Goal: Task Accomplishment & Management: Complete application form

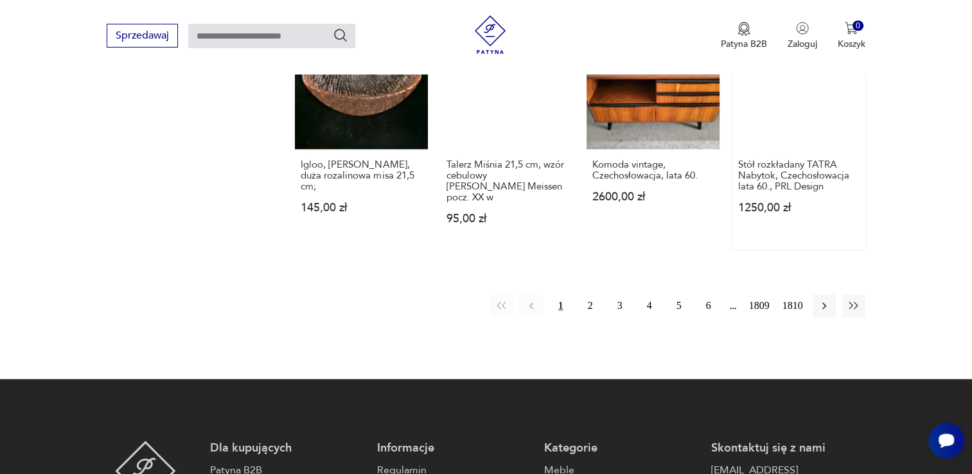
scroll to position [1278, 0]
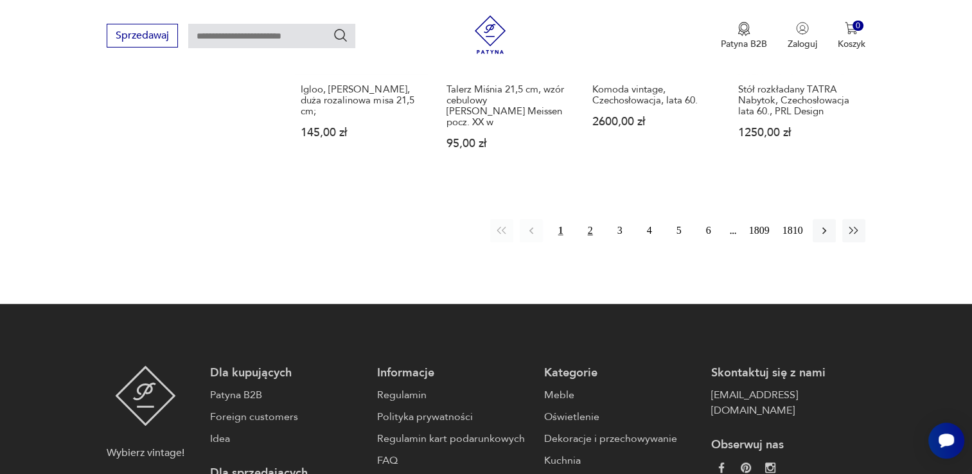
click at [591, 219] on button "2" at bounding box center [590, 230] width 23 height 23
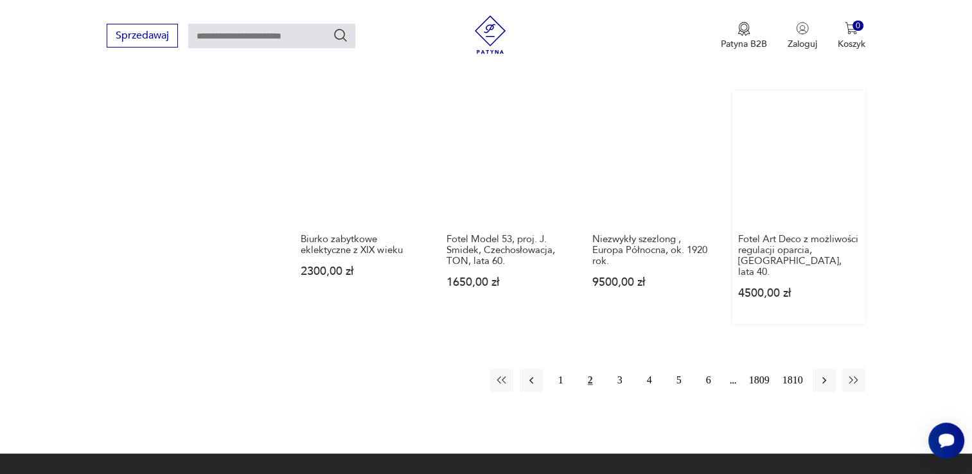
scroll to position [1130, 0]
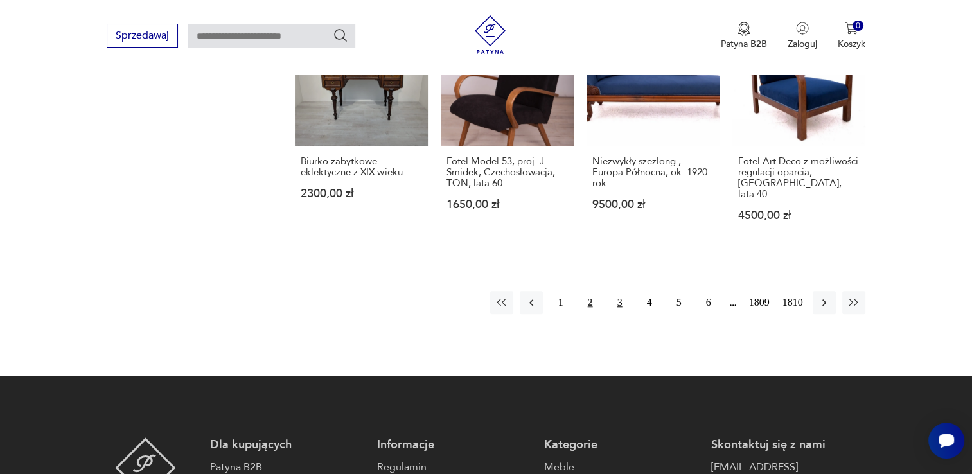
click at [623, 291] on button "3" at bounding box center [619, 302] width 23 height 23
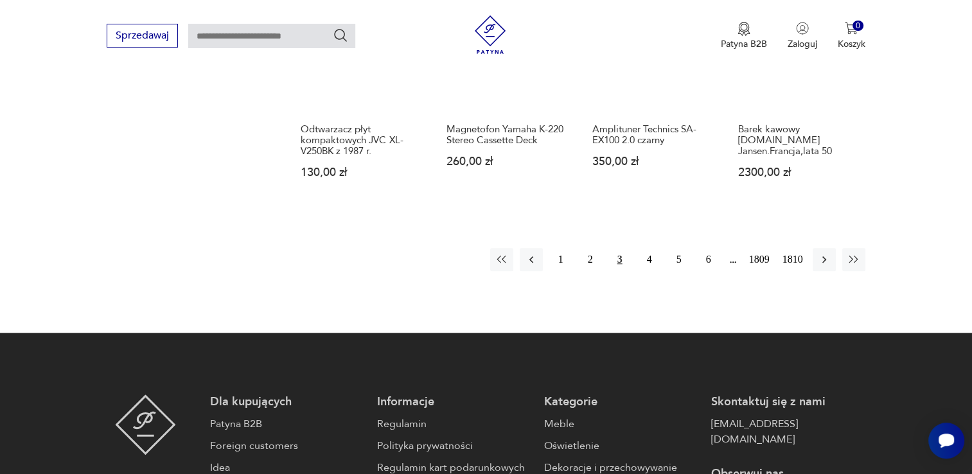
scroll to position [1194, 0]
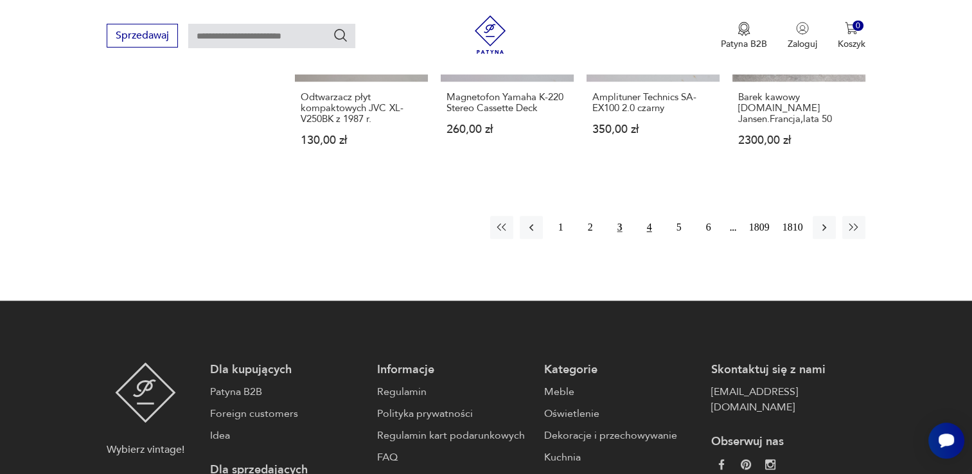
click at [646, 224] on button "4" at bounding box center [649, 227] width 23 height 23
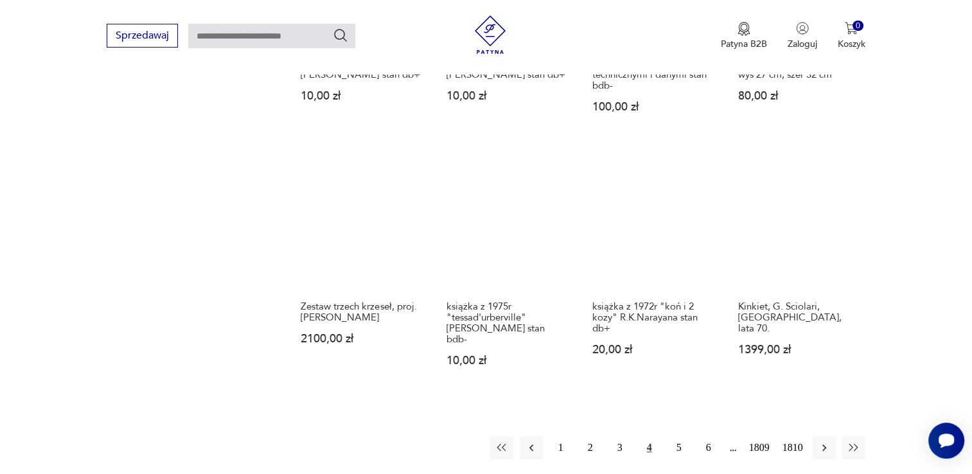
scroll to position [1065, 0]
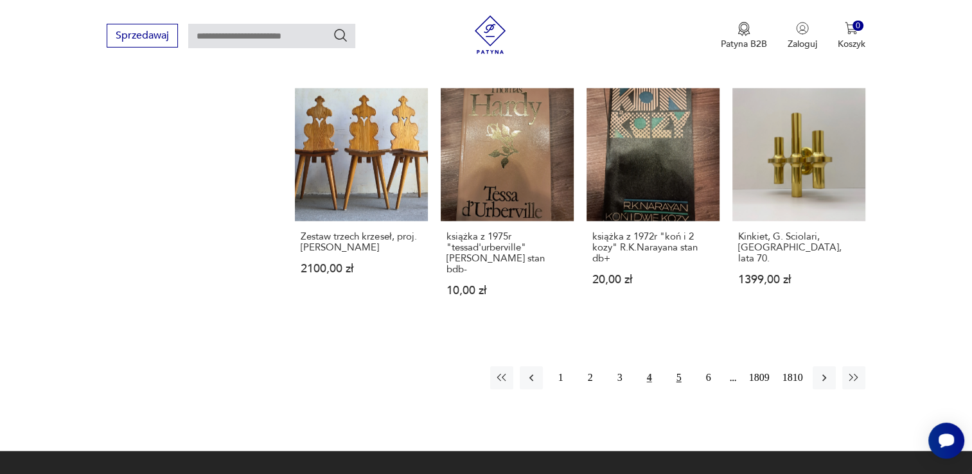
click at [684, 366] on button "5" at bounding box center [679, 377] width 23 height 23
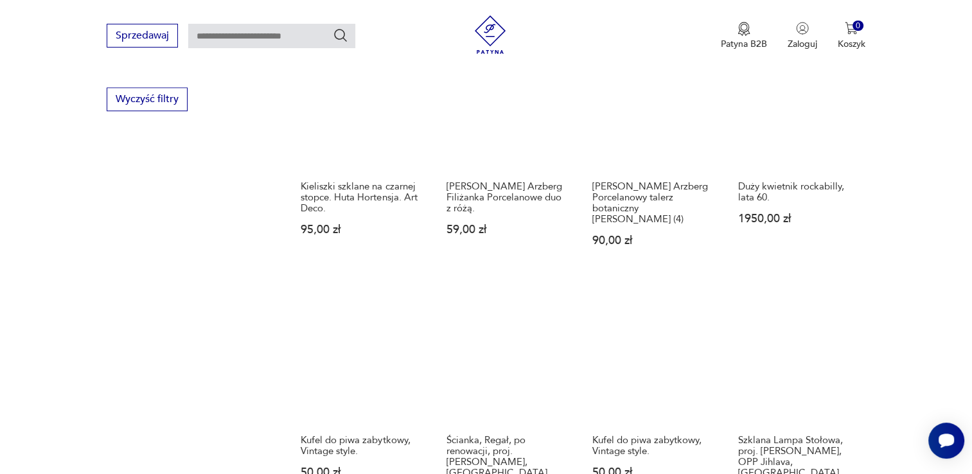
scroll to position [937, 0]
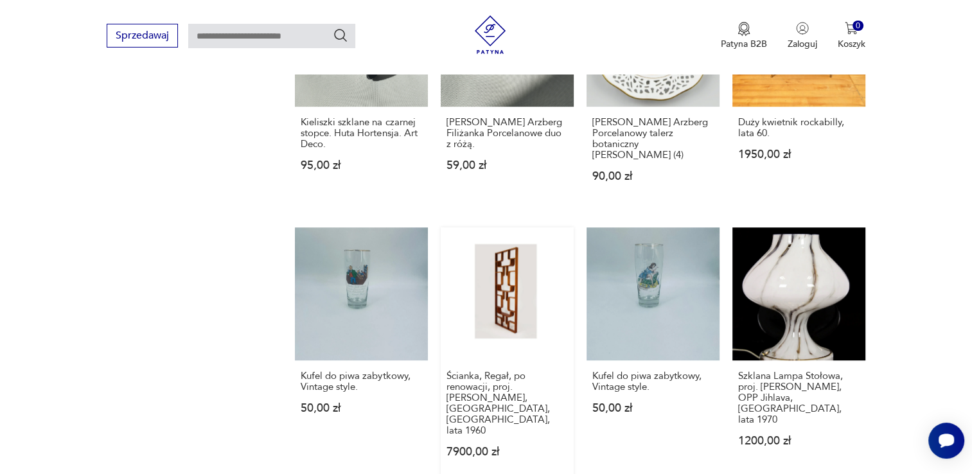
click at [527, 273] on link "Ścianka, Regał, po renowacji, proj. [PERSON_NAME], [GEOGRAPHIC_DATA], [GEOGRAPH…" at bounding box center [507, 354] width 133 height 255
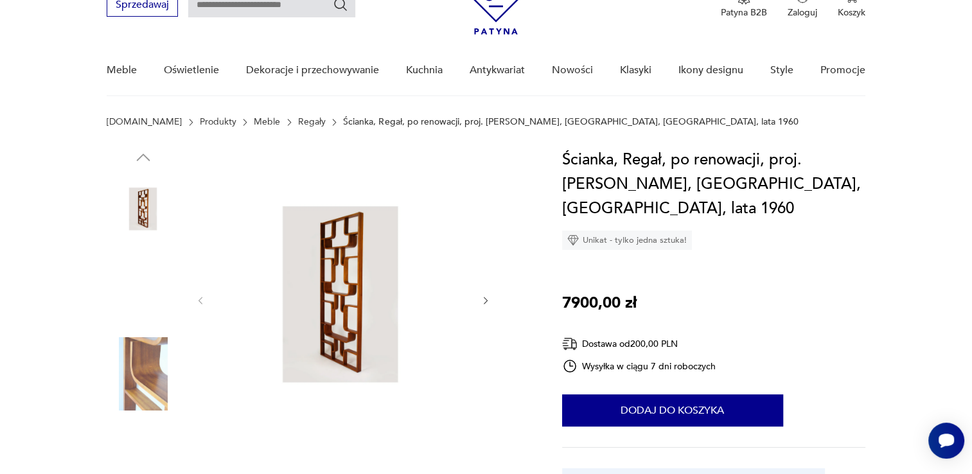
scroll to position [129, 0]
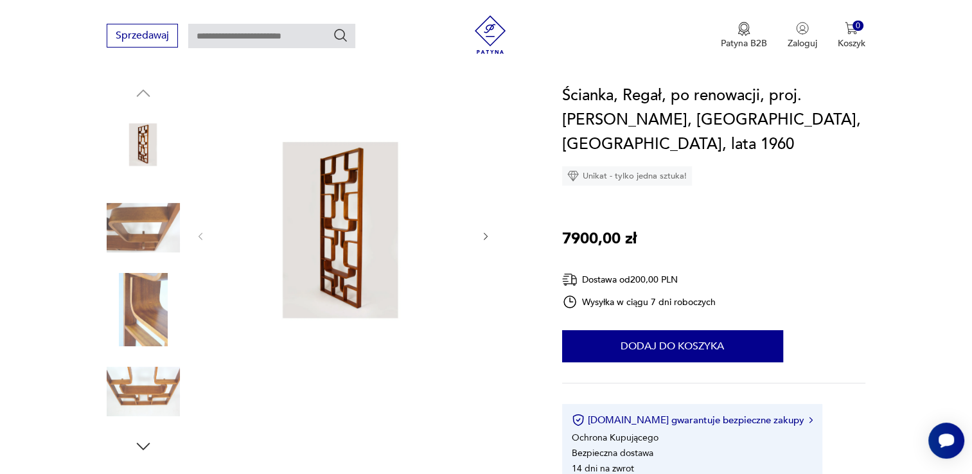
click at [132, 305] on img at bounding box center [143, 309] width 73 height 73
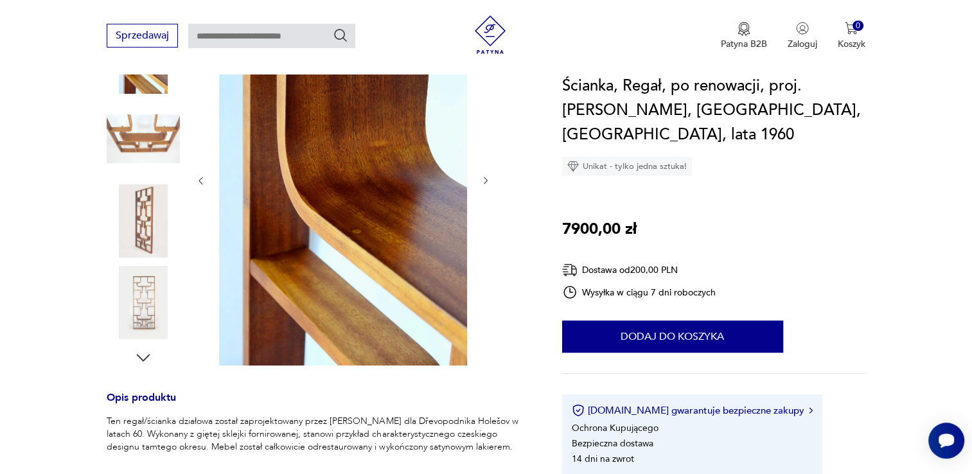
scroll to position [257, 0]
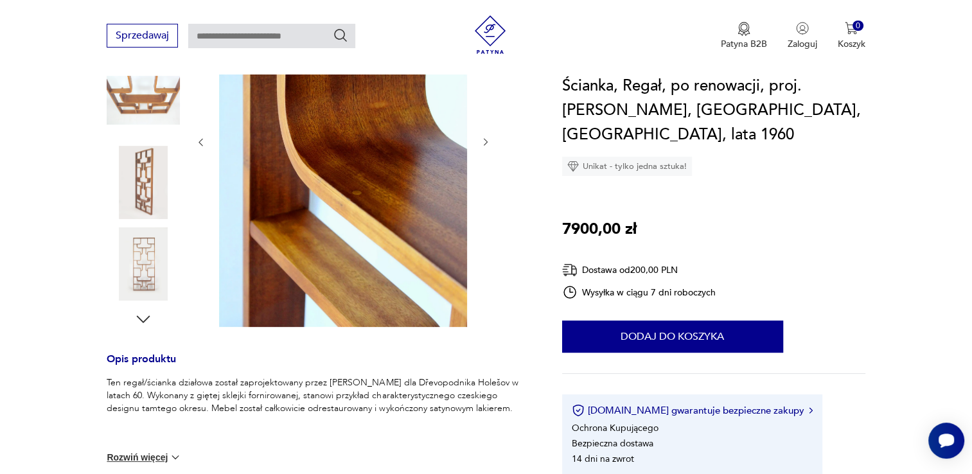
click at [146, 281] on img at bounding box center [143, 263] width 73 height 73
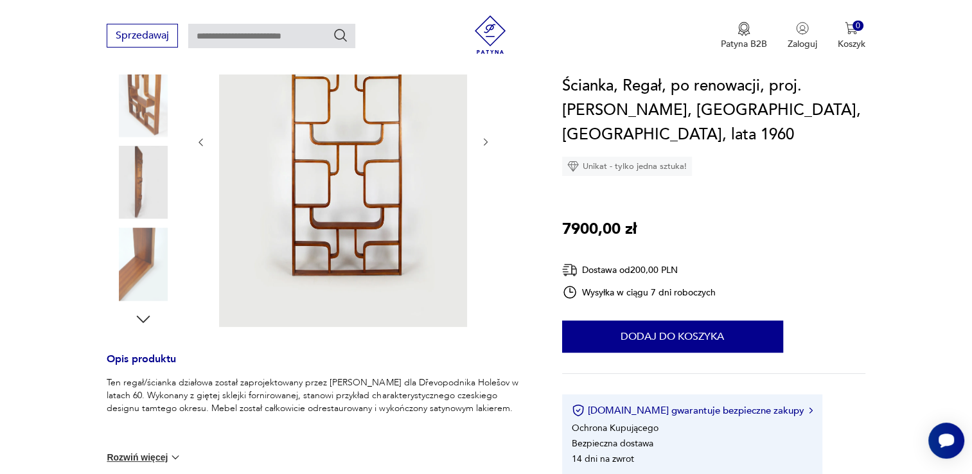
click at [140, 190] on img at bounding box center [143, 182] width 73 height 73
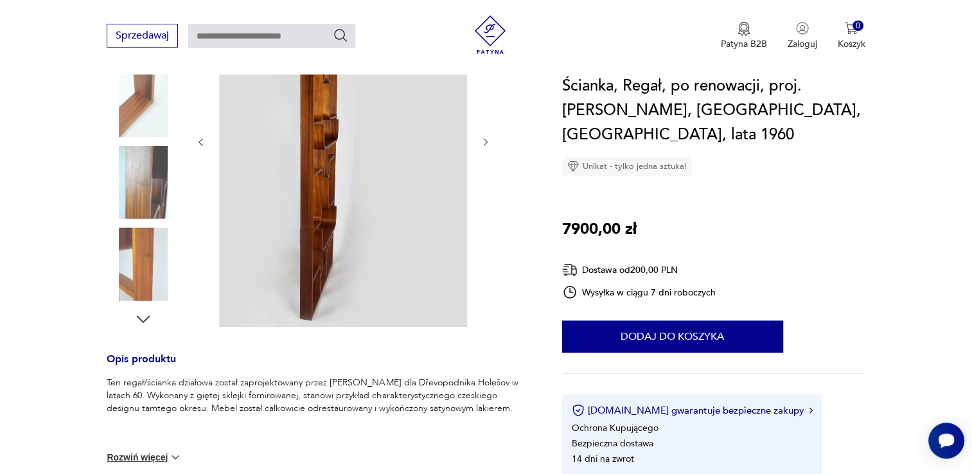
click at [140, 272] on img at bounding box center [143, 263] width 73 height 73
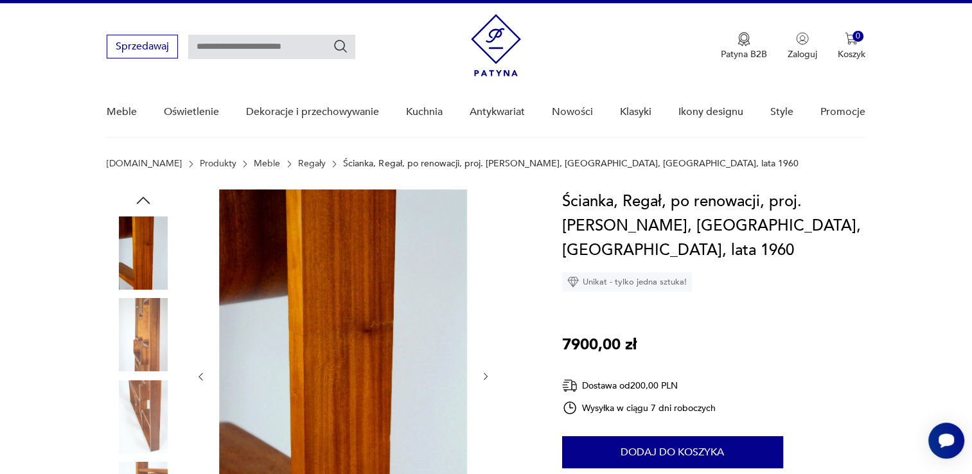
scroll to position [0, 0]
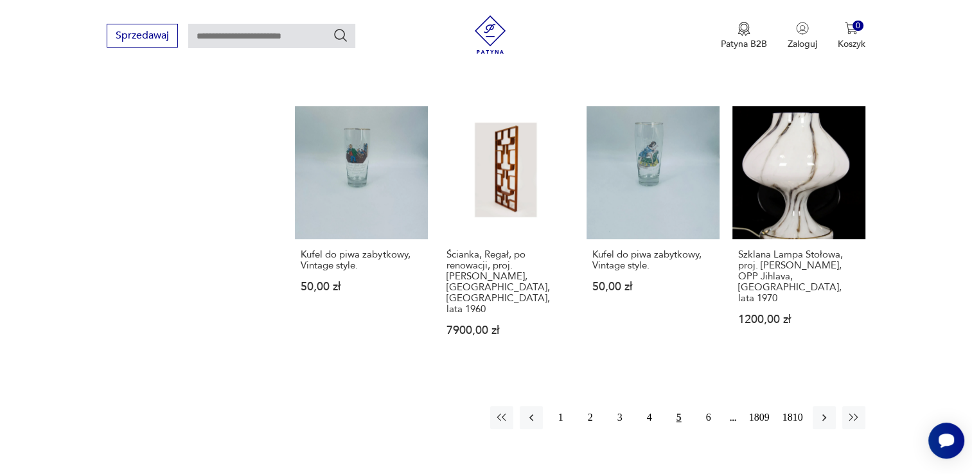
scroll to position [1064, 0]
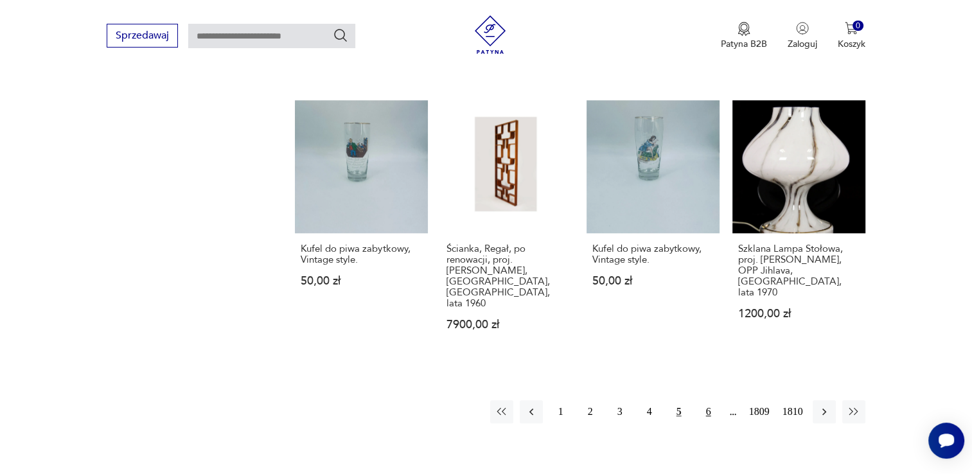
click at [707, 400] on button "6" at bounding box center [708, 411] width 23 height 23
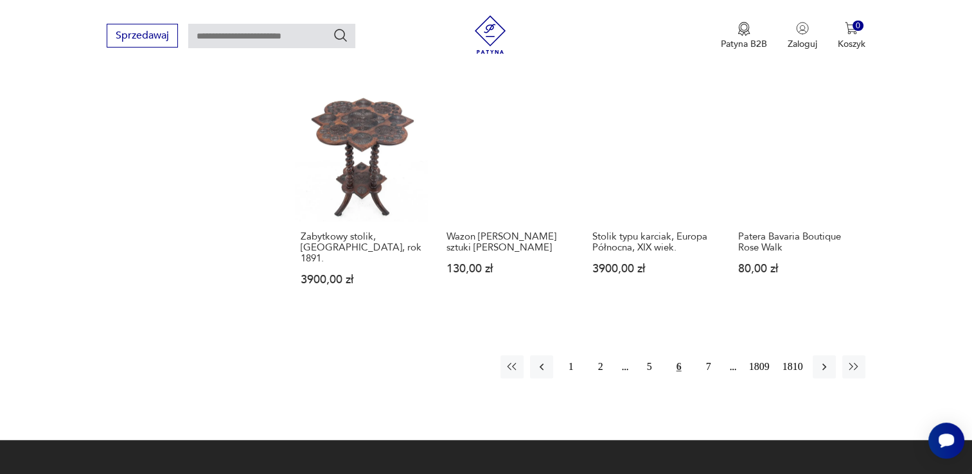
scroll to position [1065, 0]
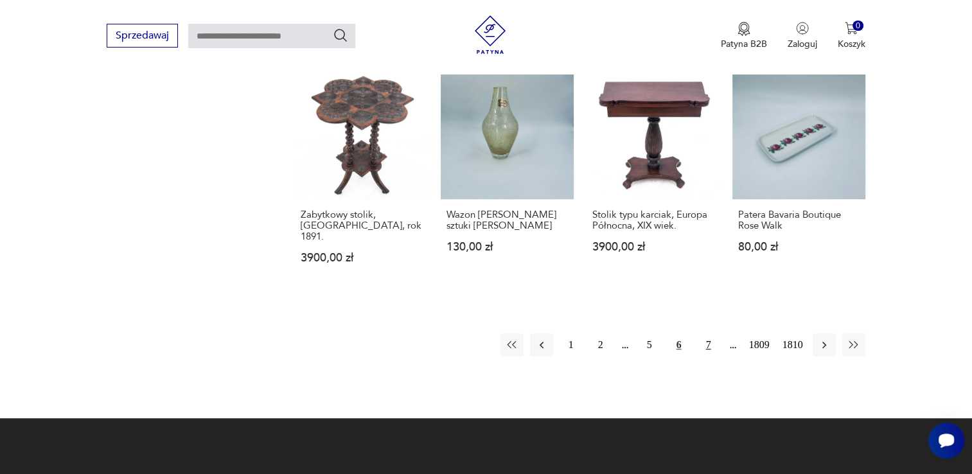
click at [704, 333] on button "7" at bounding box center [708, 344] width 23 height 23
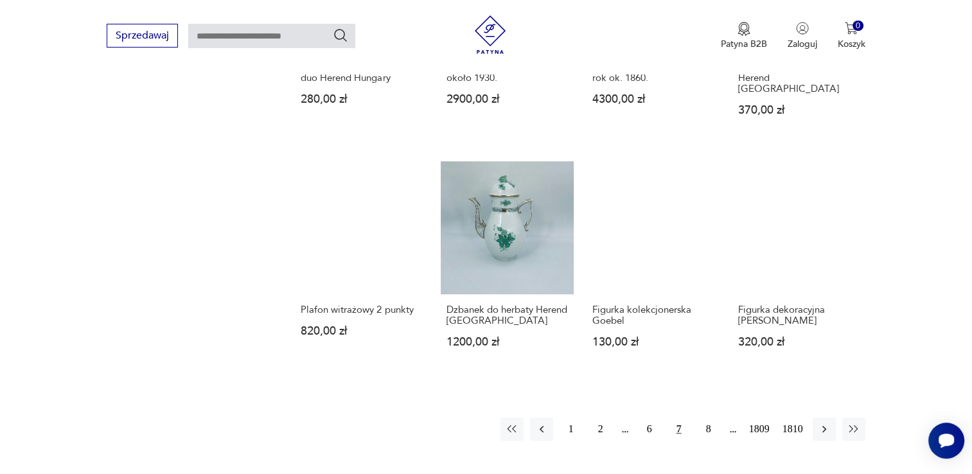
scroll to position [1001, 0]
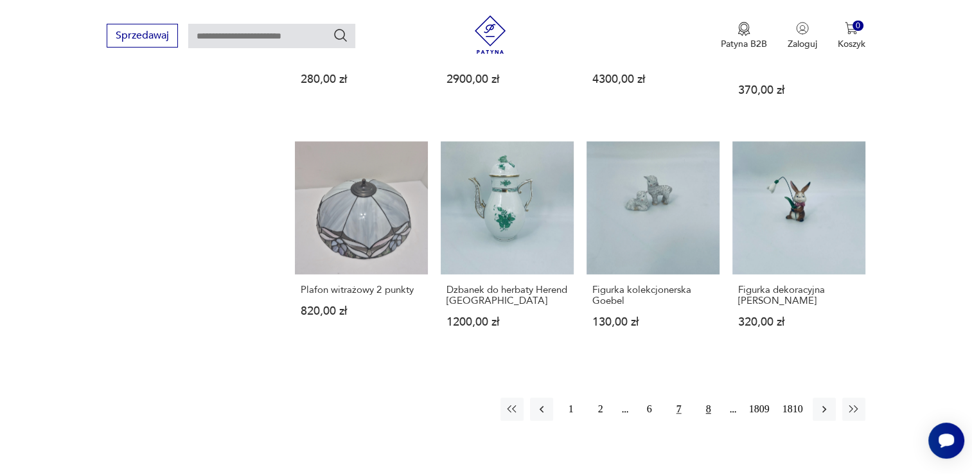
click at [714, 400] on button "8" at bounding box center [708, 409] width 23 height 23
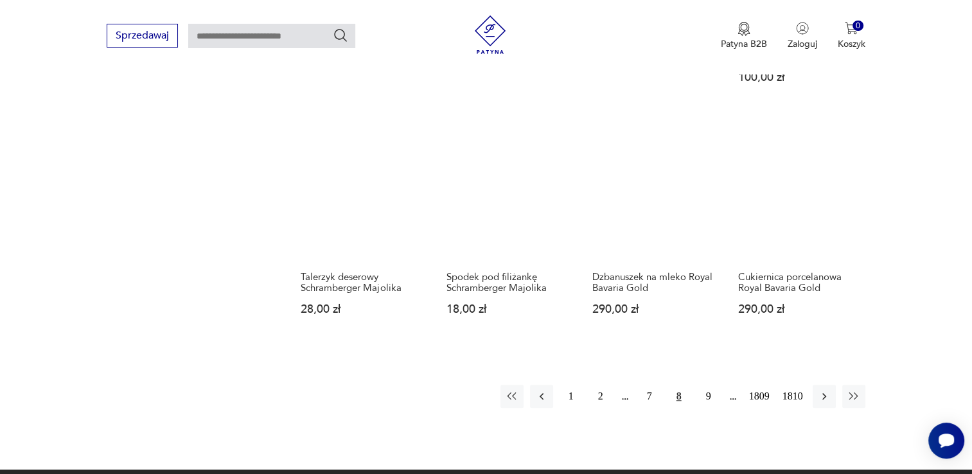
scroll to position [1001, 0]
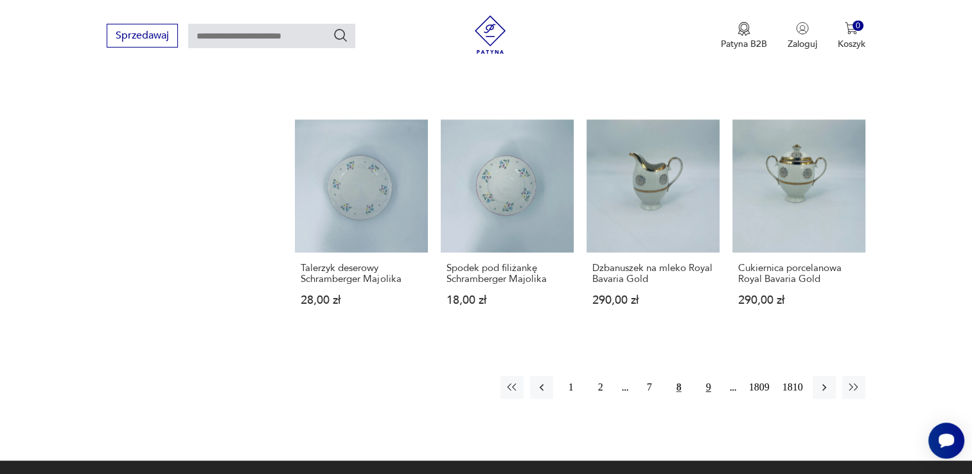
click at [704, 389] on button "9" at bounding box center [708, 387] width 23 height 23
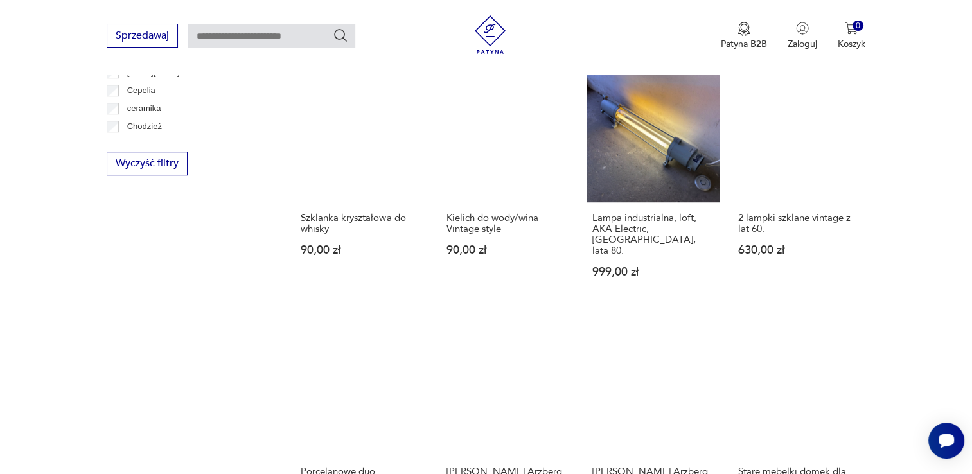
scroll to position [1001, 0]
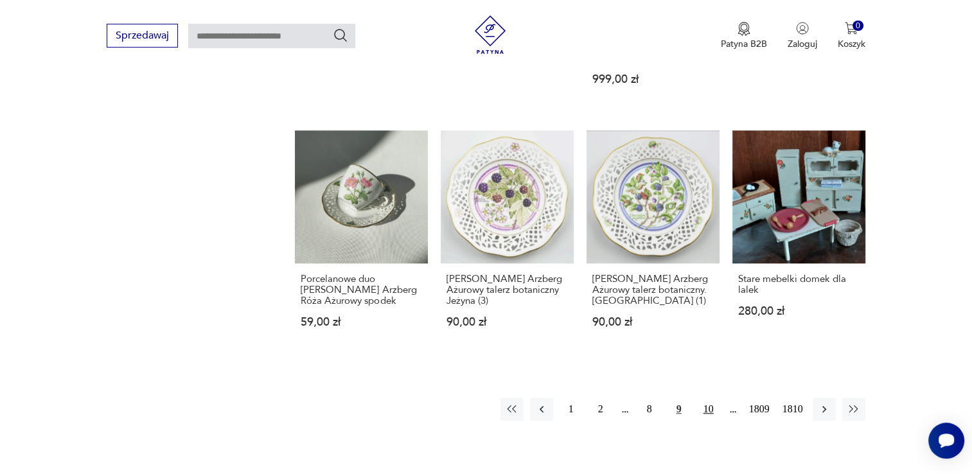
click at [700, 398] on button "10" at bounding box center [708, 409] width 23 height 23
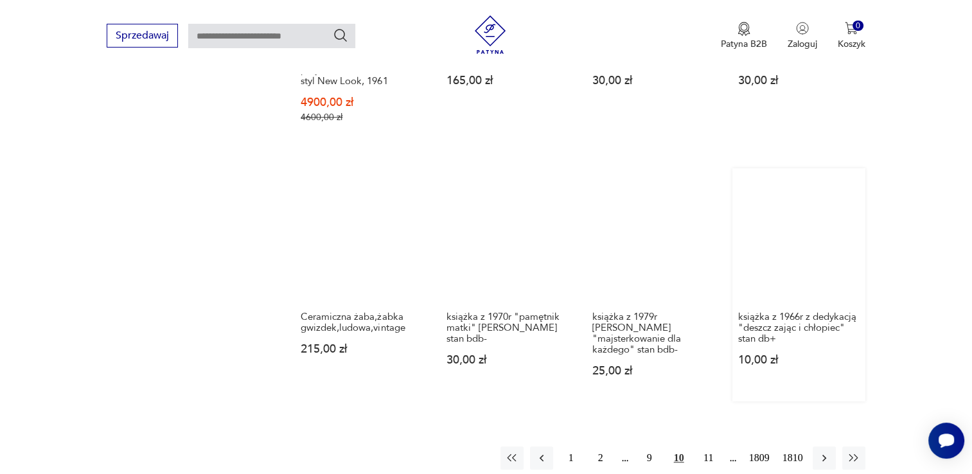
scroll to position [1194, 0]
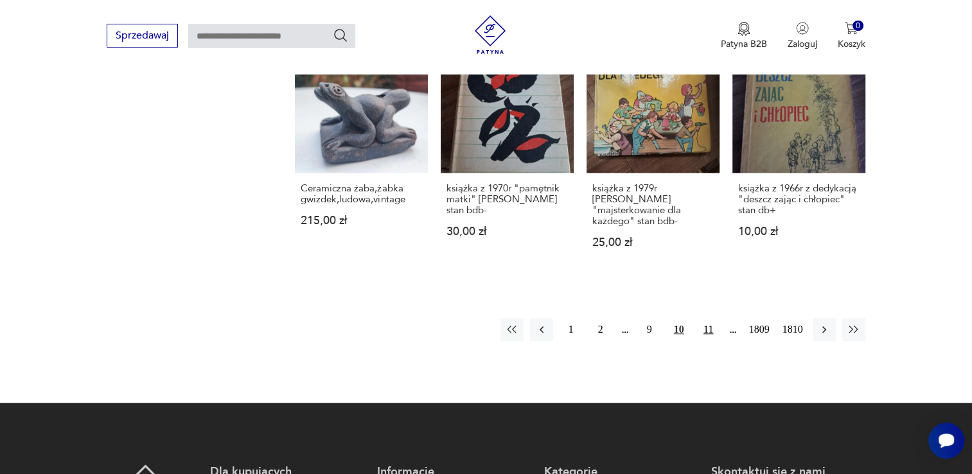
click at [709, 318] on button "11" at bounding box center [708, 329] width 23 height 23
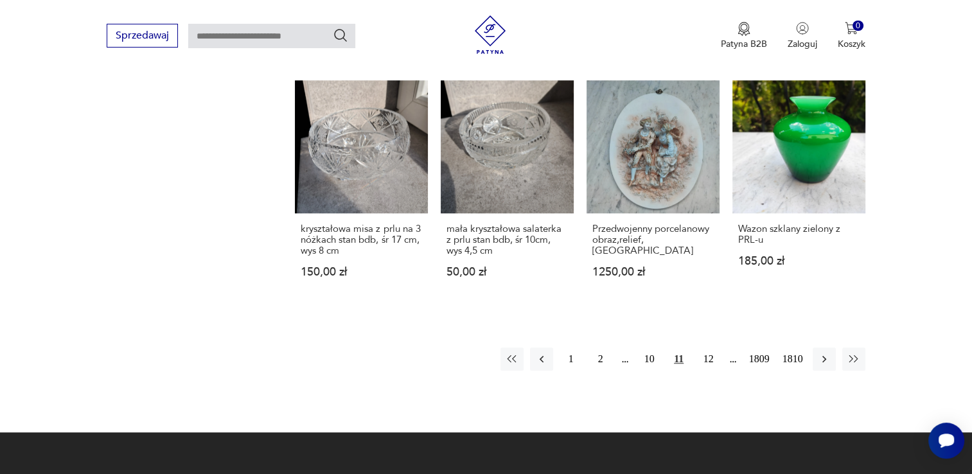
scroll to position [1065, 0]
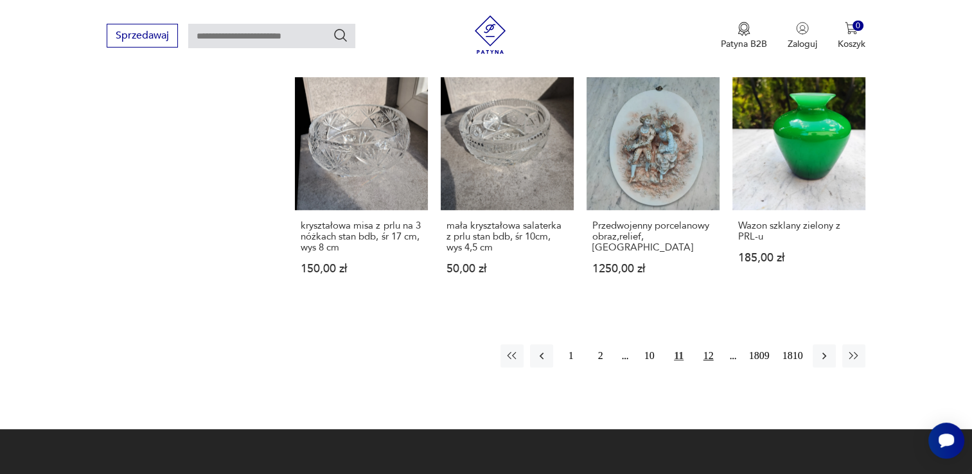
click at [710, 358] on button "12" at bounding box center [708, 355] width 23 height 23
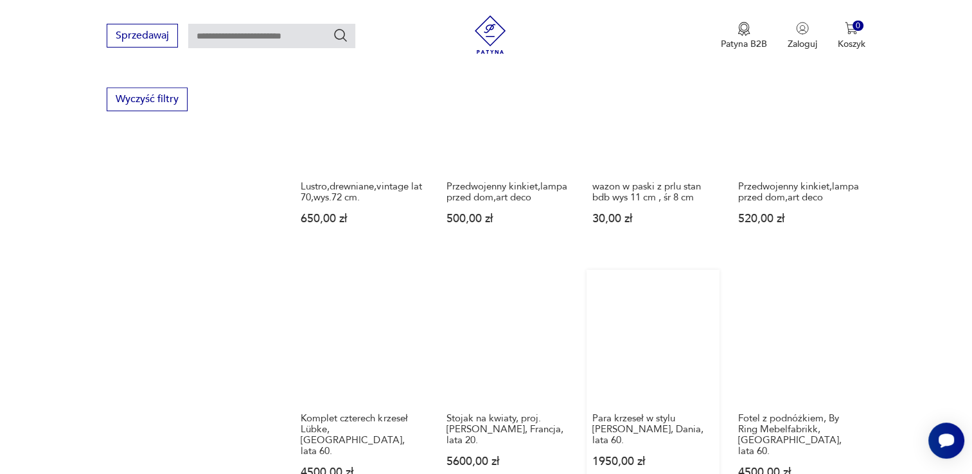
scroll to position [1001, 0]
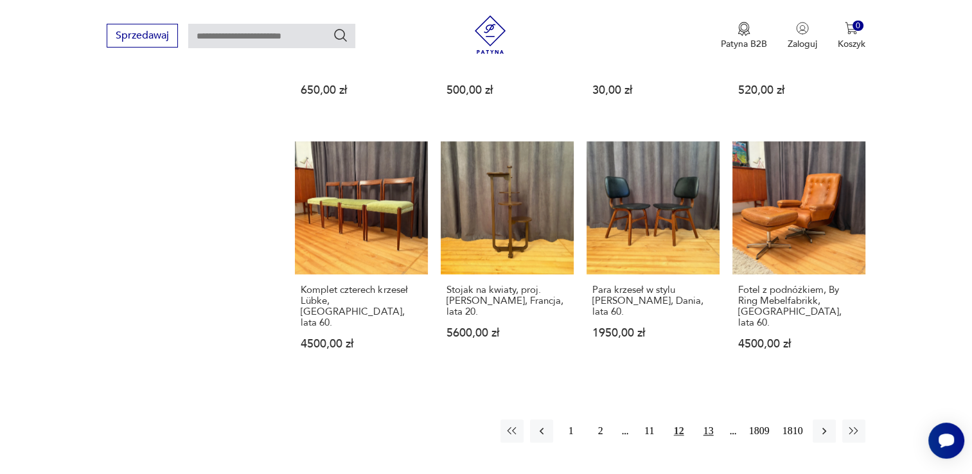
click at [708, 423] on button "13" at bounding box center [708, 431] width 23 height 23
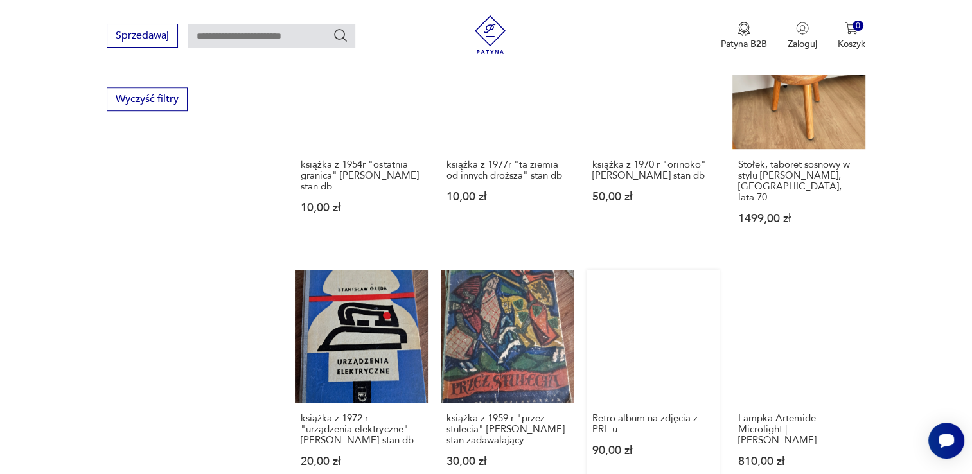
scroll to position [1001, 0]
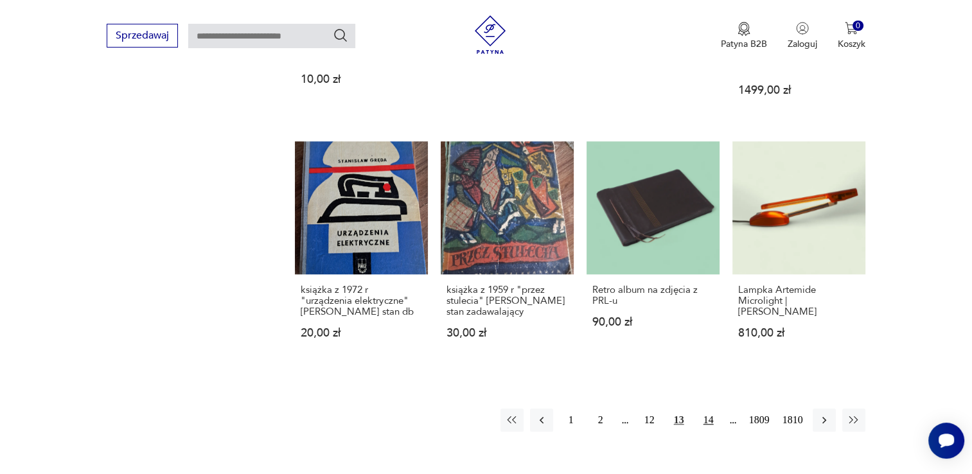
click at [707, 409] on button "14" at bounding box center [708, 420] width 23 height 23
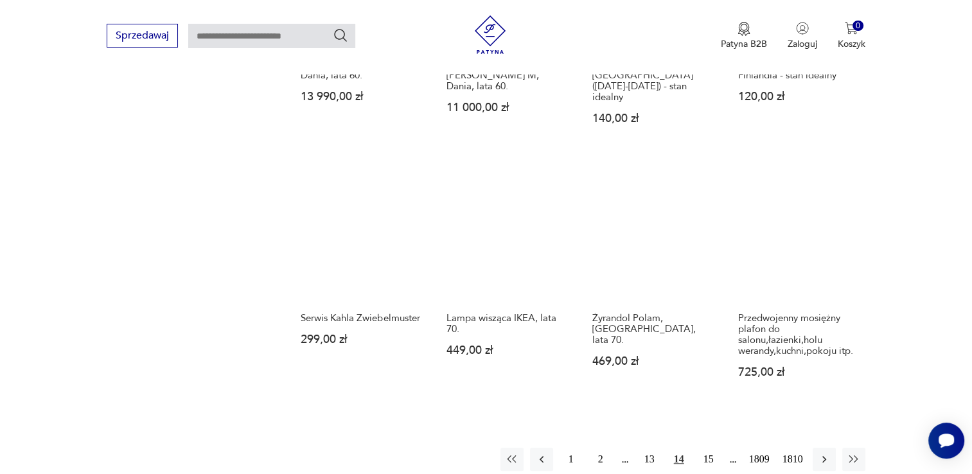
scroll to position [1001, 0]
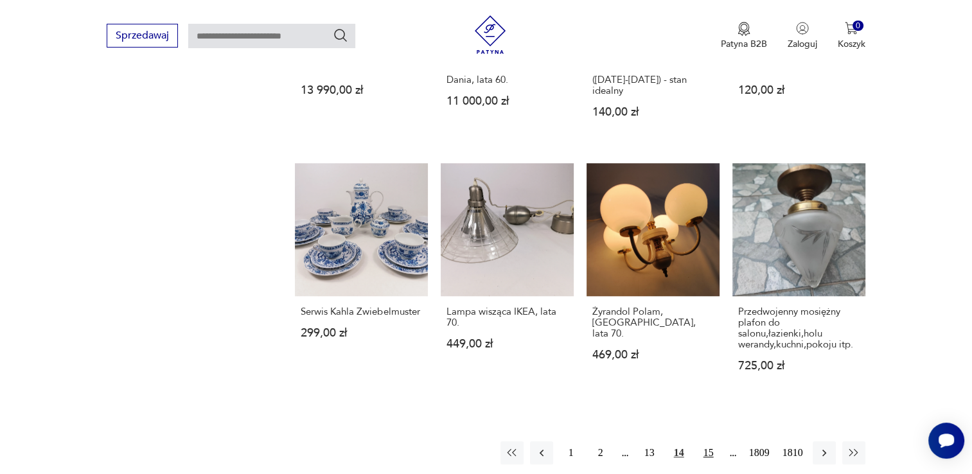
click at [710, 441] on button "15" at bounding box center [708, 452] width 23 height 23
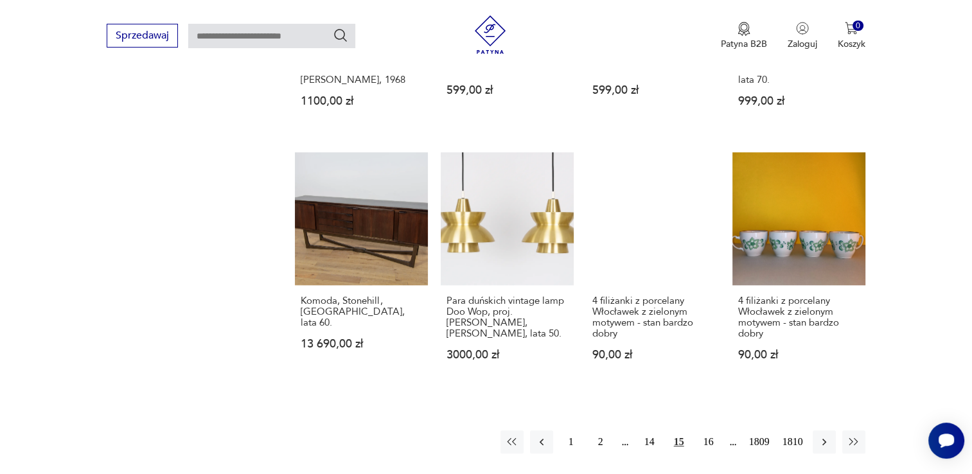
scroll to position [1130, 0]
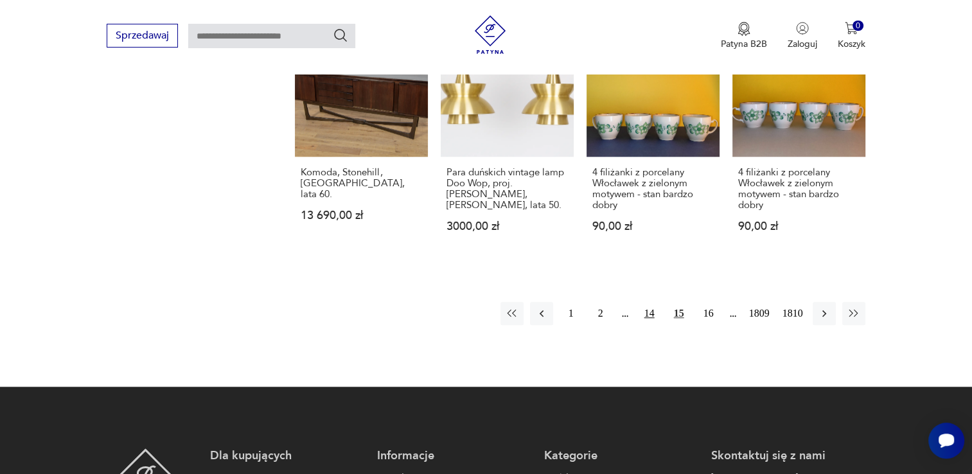
click at [650, 315] on button "14" at bounding box center [649, 313] width 23 height 23
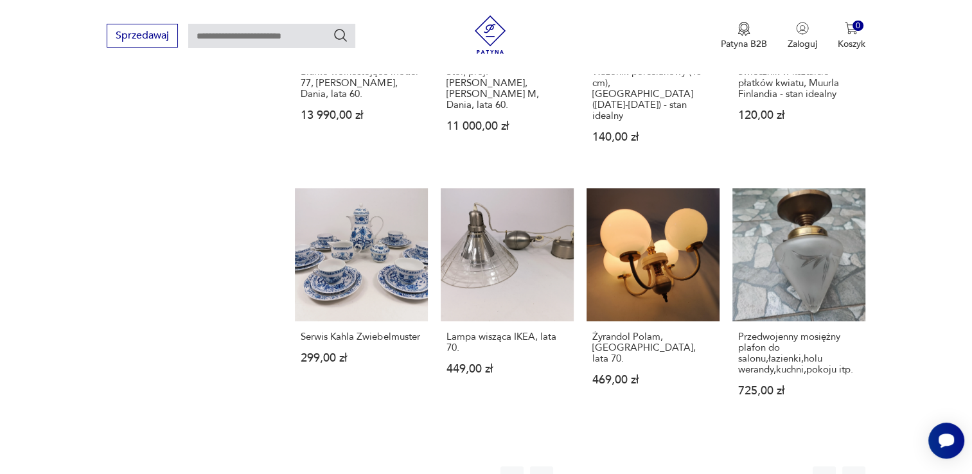
scroll to position [1001, 0]
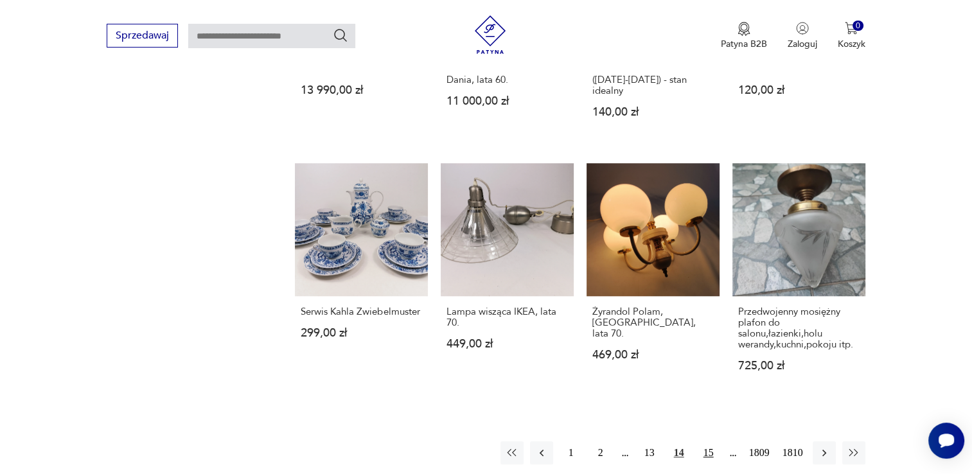
click at [708, 441] on button "15" at bounding box center [708, 452] width 23 height 23
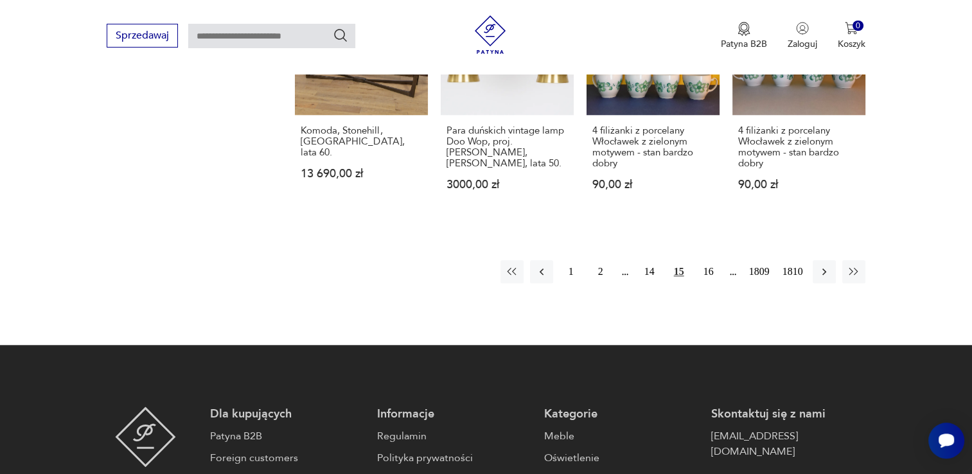
scroll to position [1194, 0]
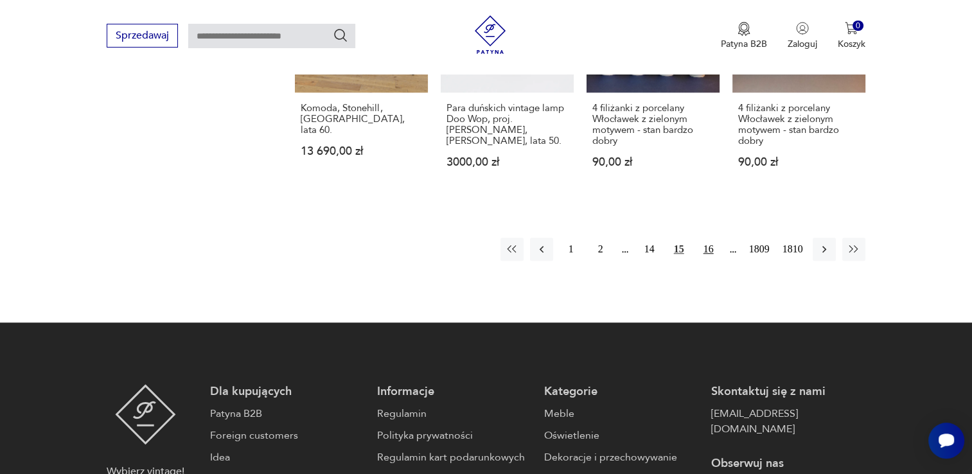
click at [712, 253] on button "16" at bounding box center [708, 249] width 23 height 23
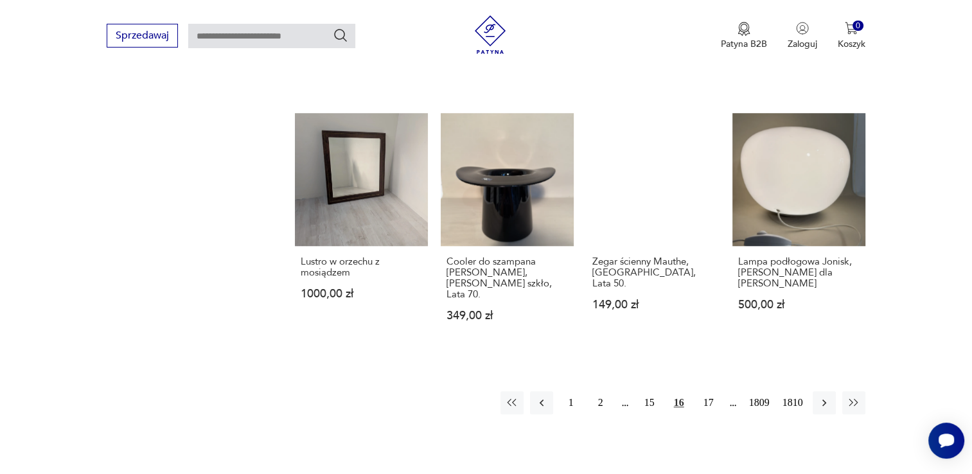
scroll to position [1065, 0]
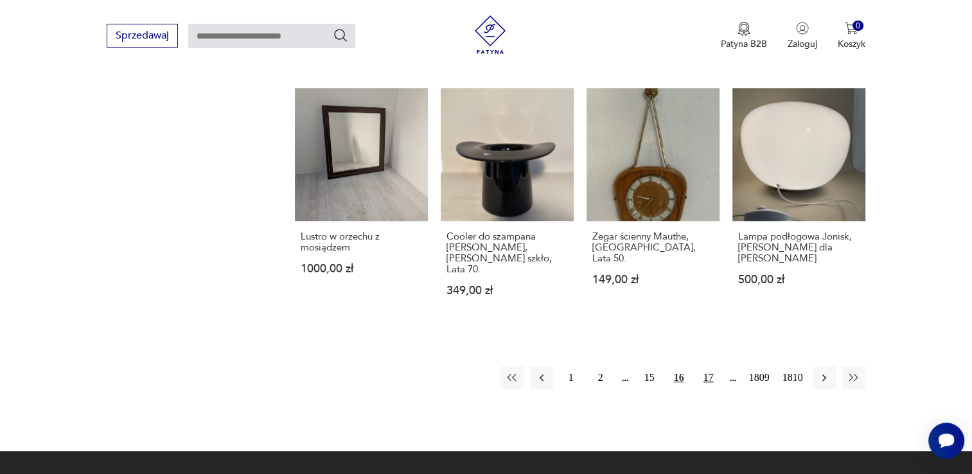
click at [708, 366] on button "17" at bounding box center [708, 377] width 23 height 23
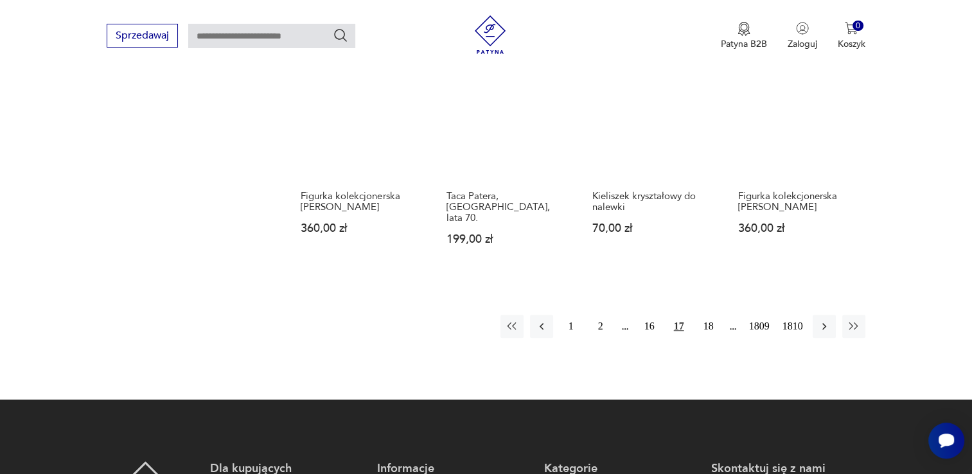
scroll to position [1065, 0]
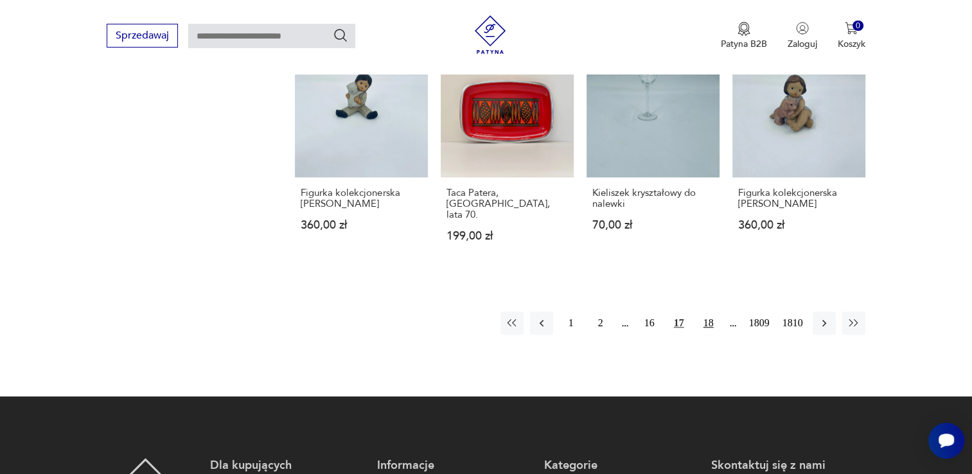
click at [712, 312] on button "18" at bounding box center [708, 323] width 23 height 23
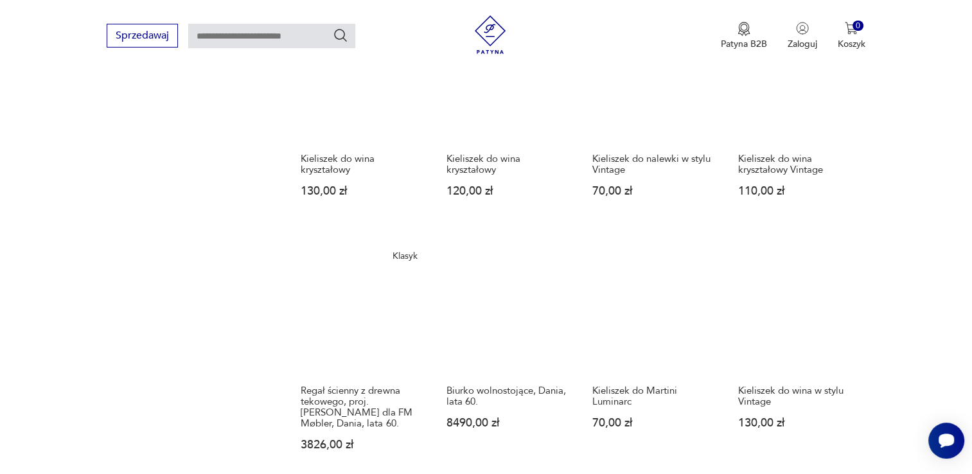
scroll to position [1001, 0]
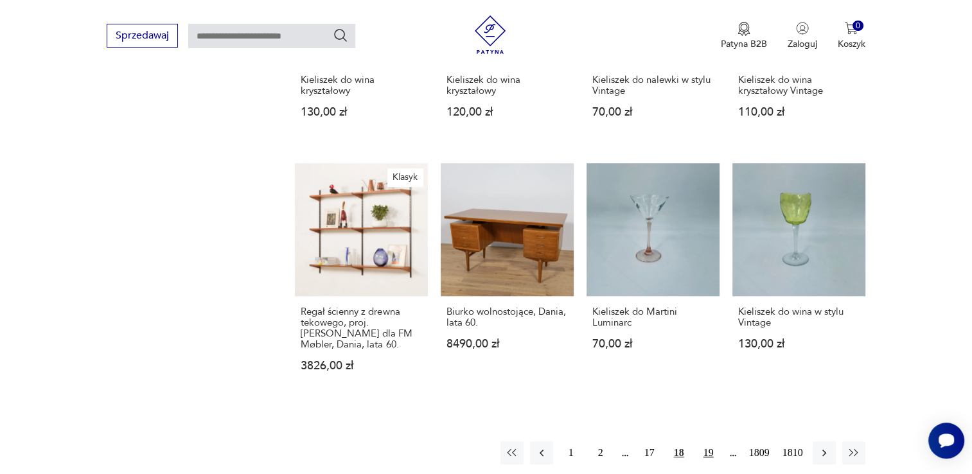
click at [702, 441] on button "19" at bounding box center [708, 452] width 23 height 23
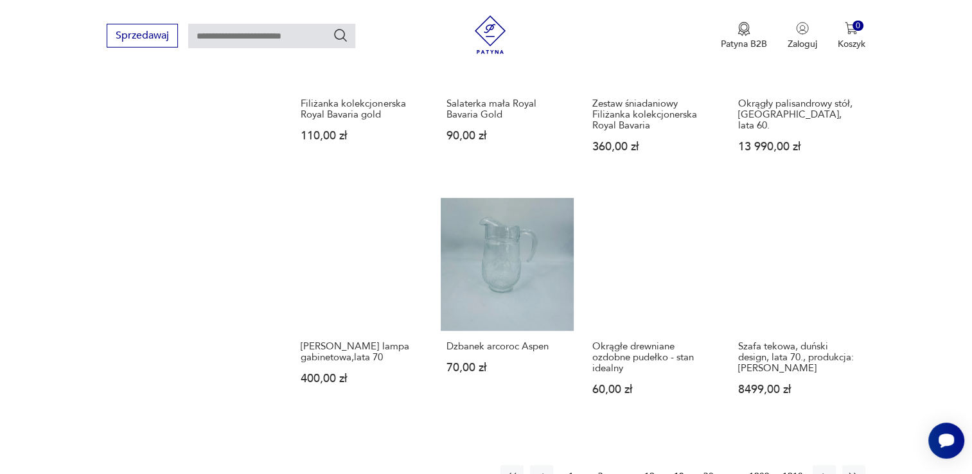
scroll to position [1001, 0]
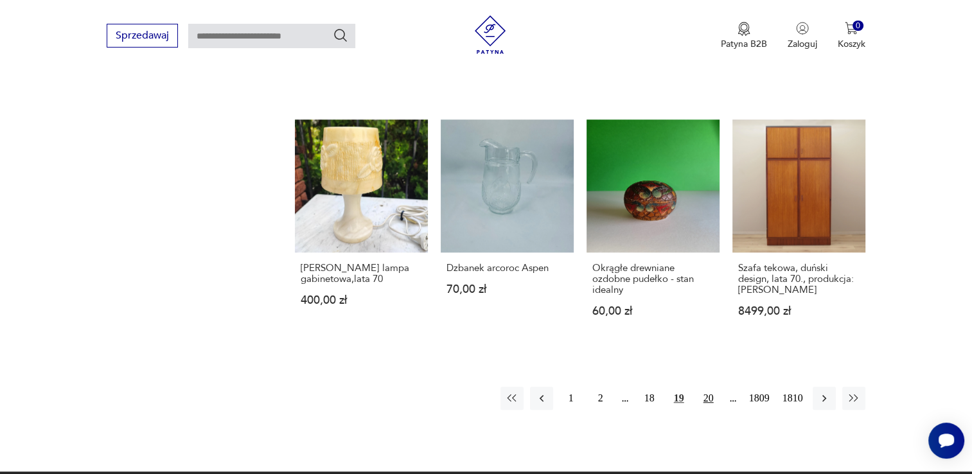
click at [707, 397] on button "20" at bounding box center [708, 398] width 23 height 23
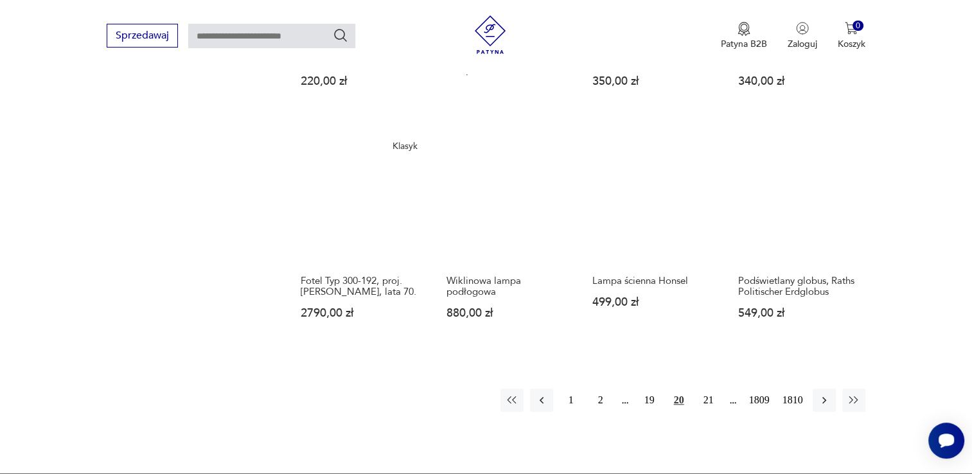
scroll to position [1001, 0]
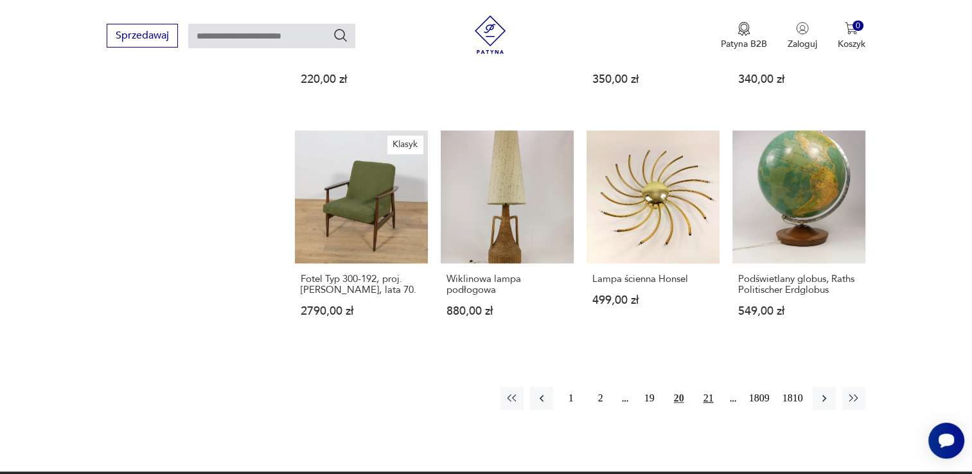
click at [707, 387] on button "21" at bounding box center [708, 398] width 23 height 23
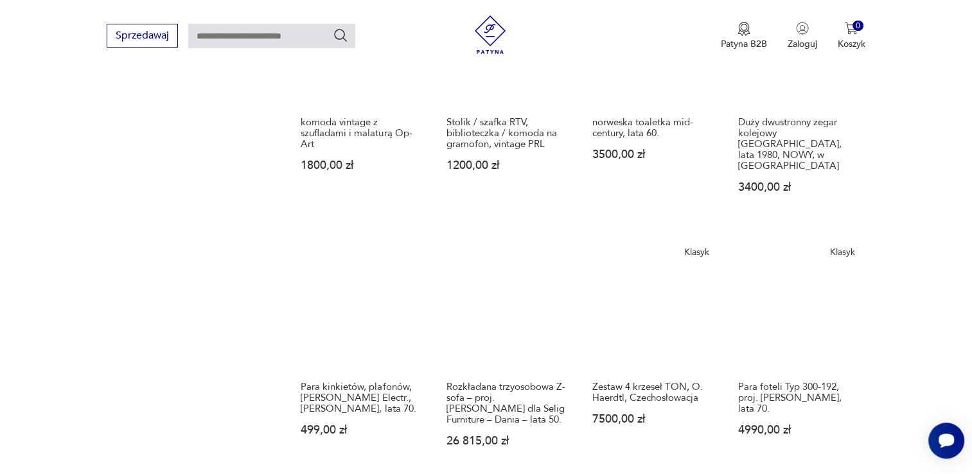
scroll to position [1194, 0]
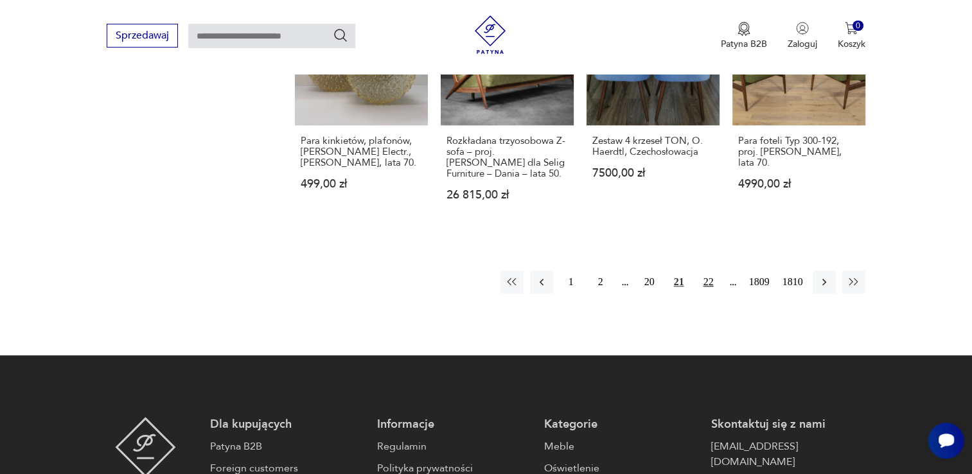
click at [711, 270] on button "22" at bounding box center [708, 281] width 23 height 23
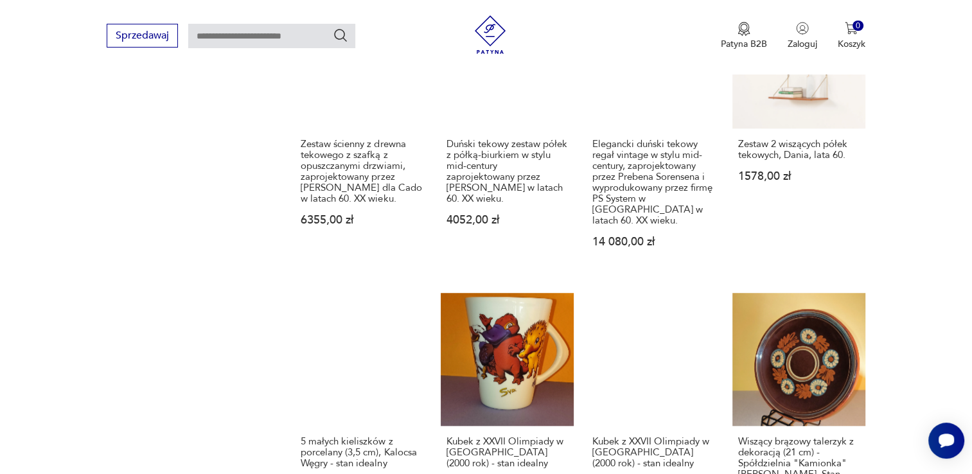
scroll to position [1194, 0]
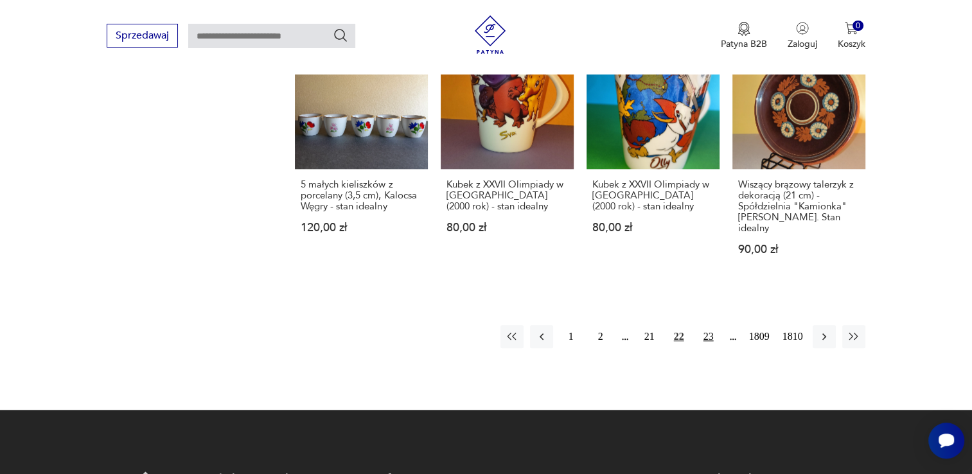
click at [707, 325] on button "23" at bounding box center [708, 336] width 23 height 23
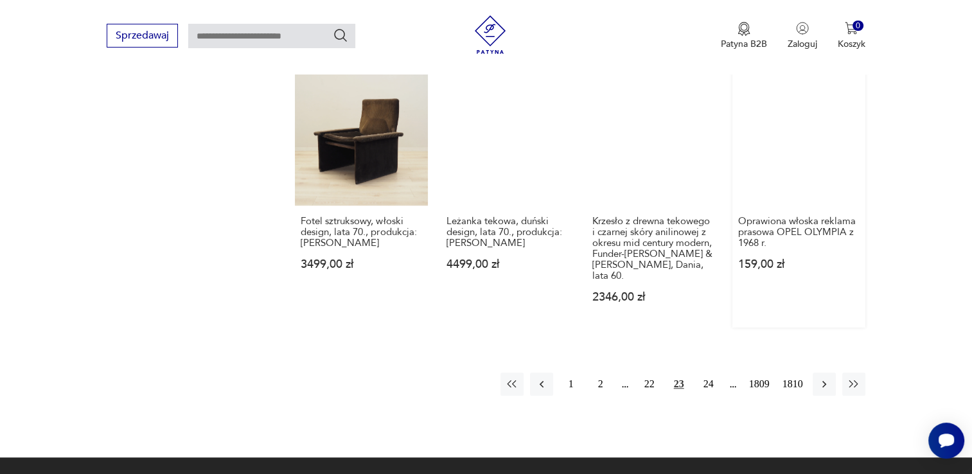
scroll to position [1130, 0]
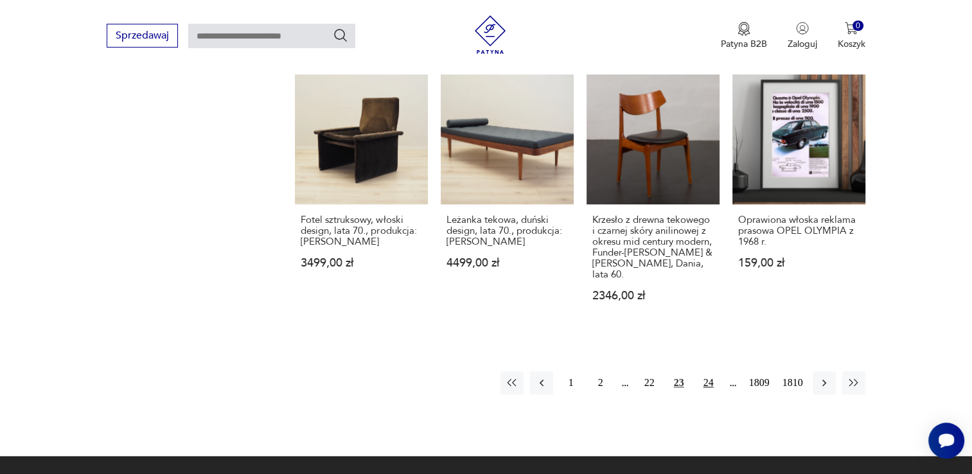
click at [701, 371] on button "24" at bounding box center [708, 382] width 23 height 23
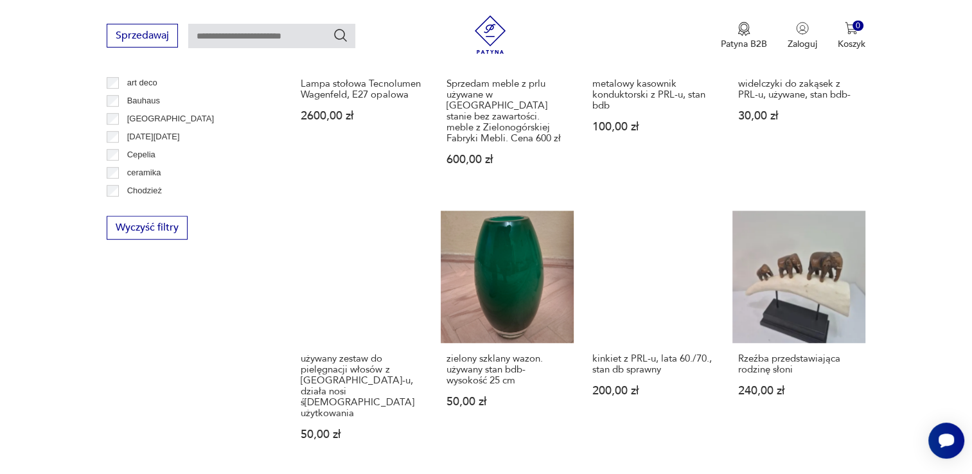
scroll to position [1065, 0]
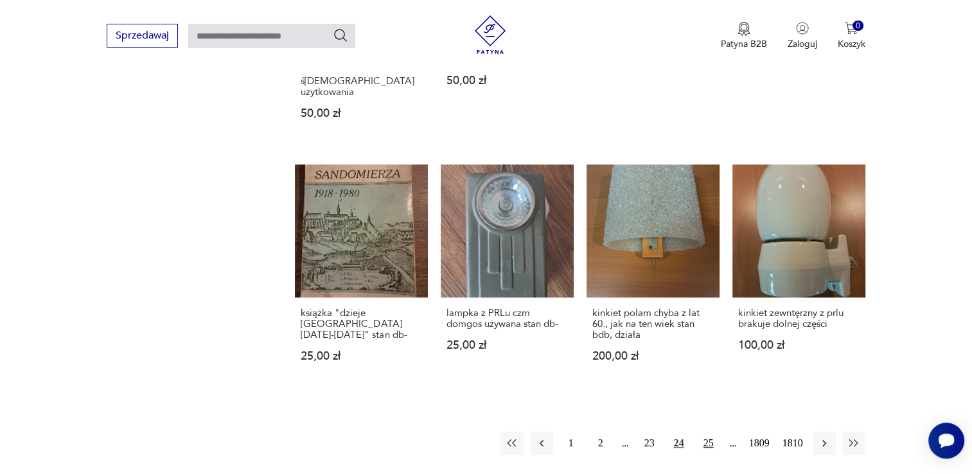
click at [717, 432] on button "25" at bounding box center [708, 443] width 23 height 23
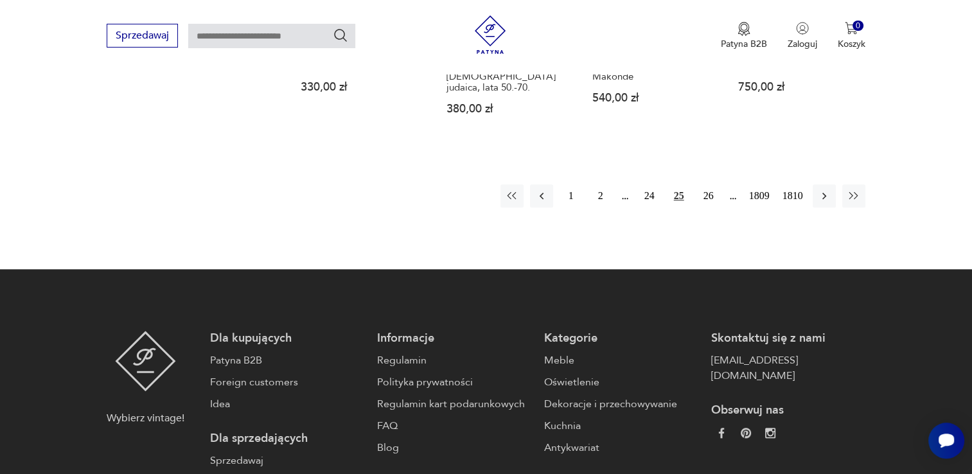
scroll to position [1258, 0]
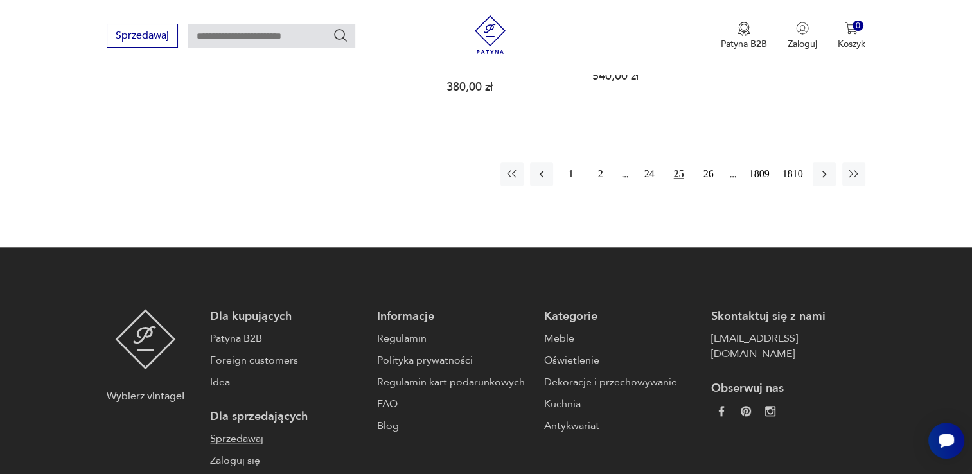
click at [242, 431] on link "Sprzedawaj" at bounding box center [287, 438] width 154 height 15
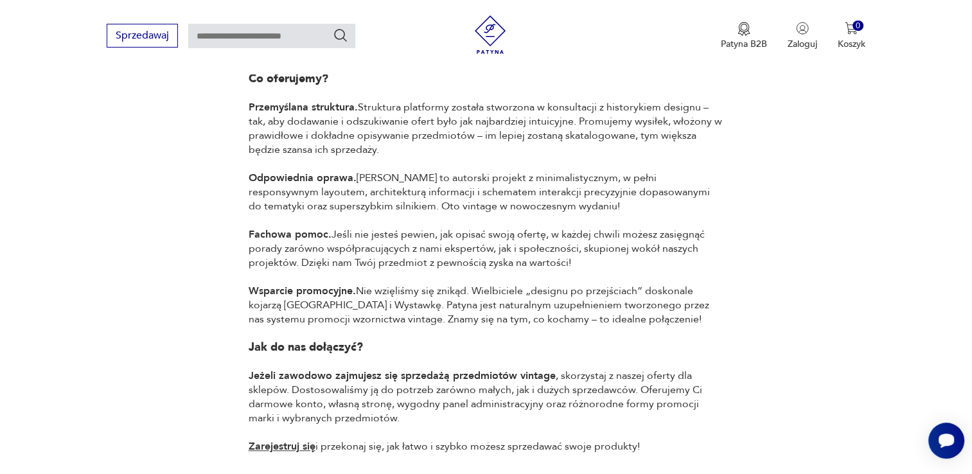
scroll to position [835, 0]
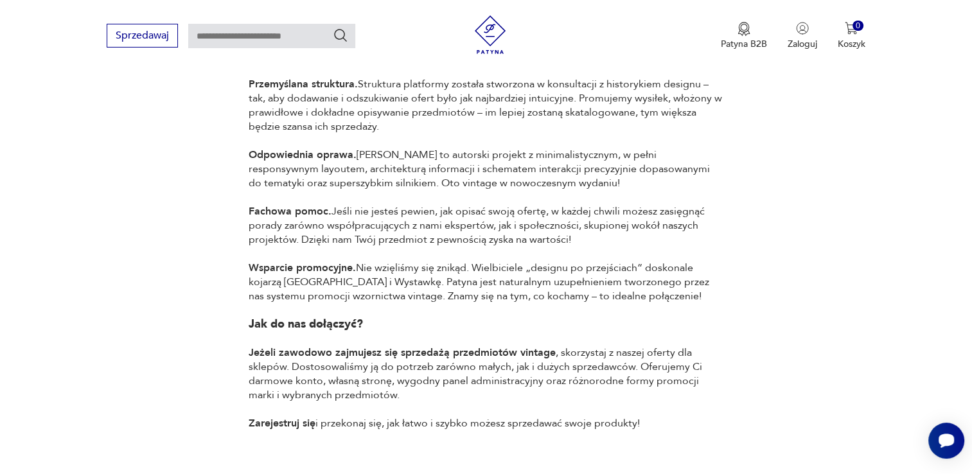
click at [302, 416] on link "Zarejestruj się" at bounding box center [282, 423] width 67 height 14
